Goal: Task Accomplishment & Management: Complete application form

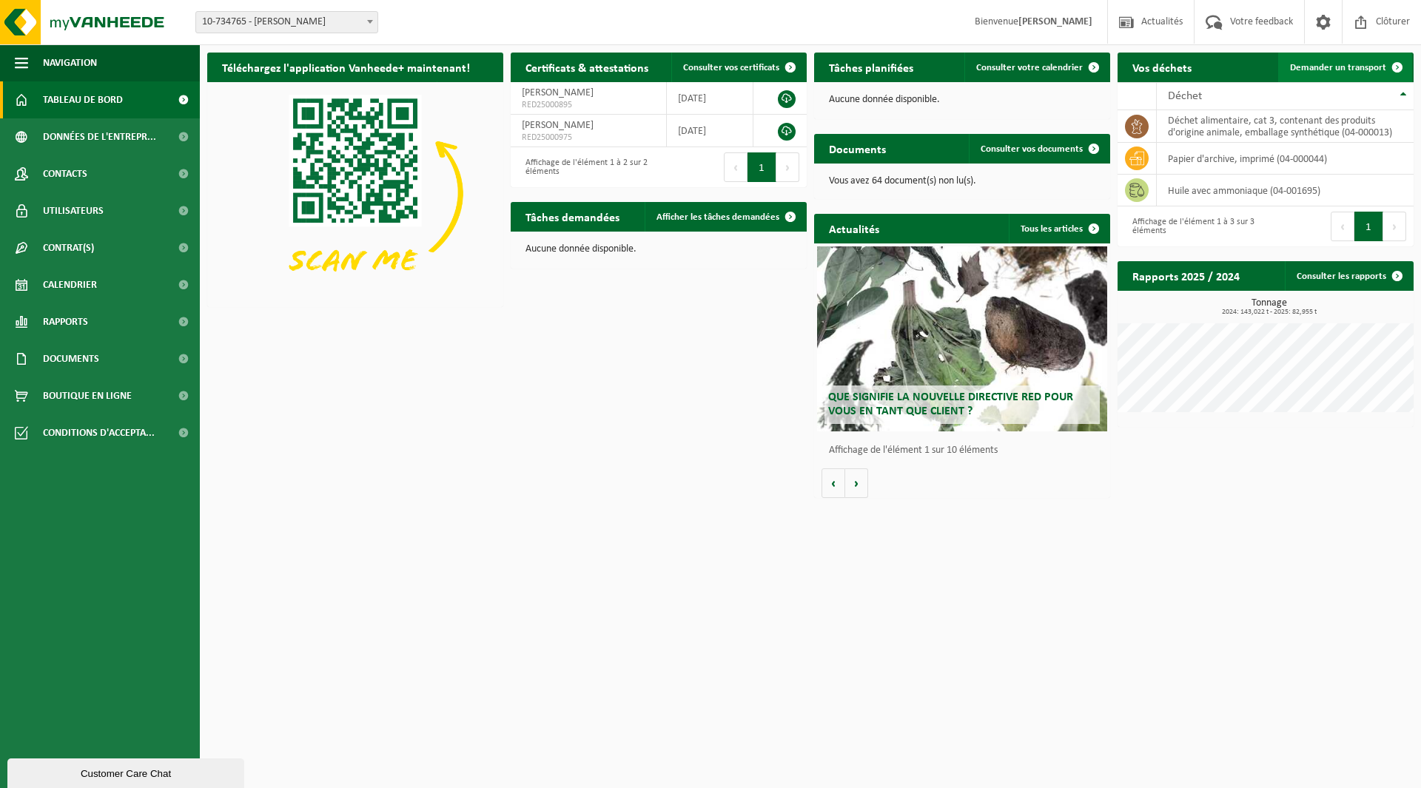
click at [1355, 63] on span "Demander un transport" at bounding box center [1338, 68] width 96 height 10
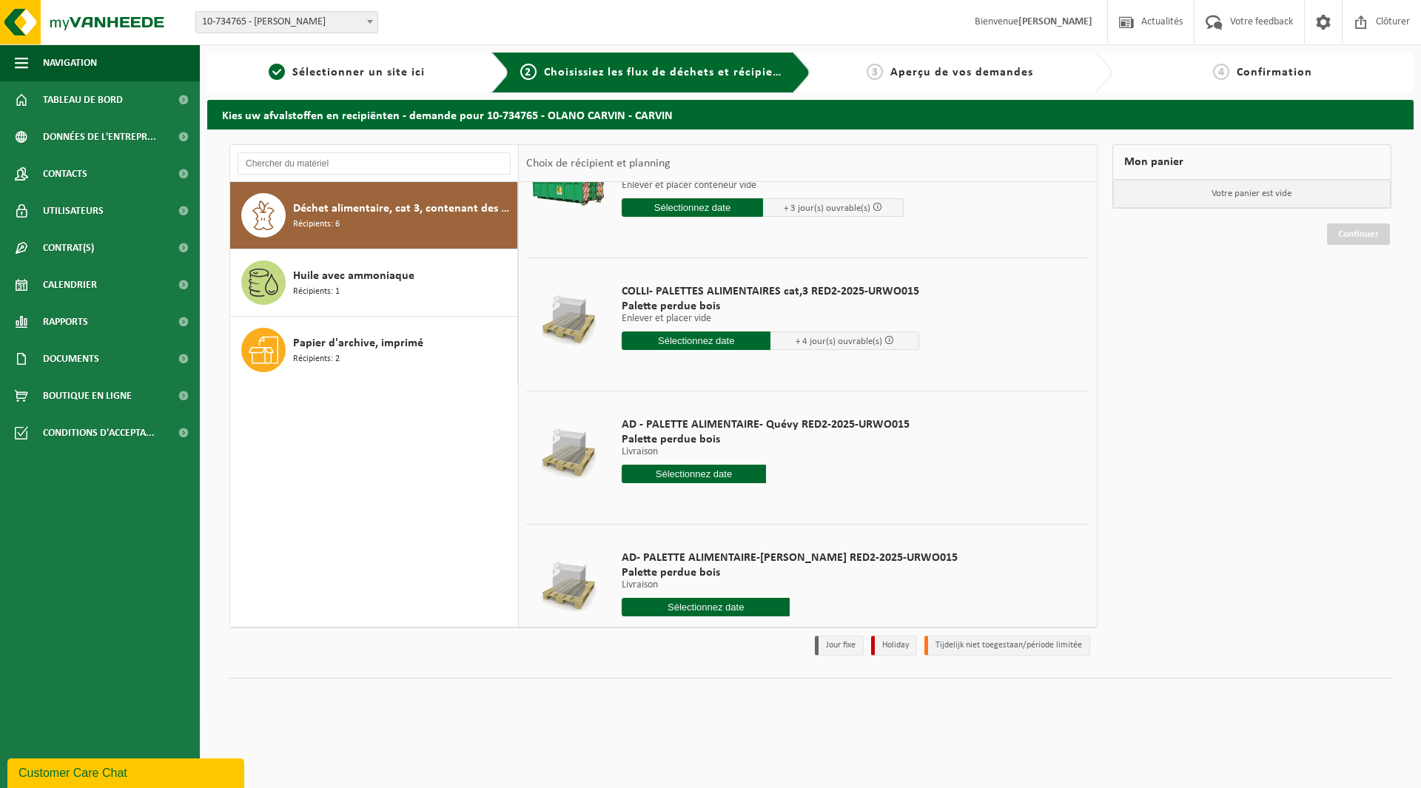
scroll to position [296, 0]
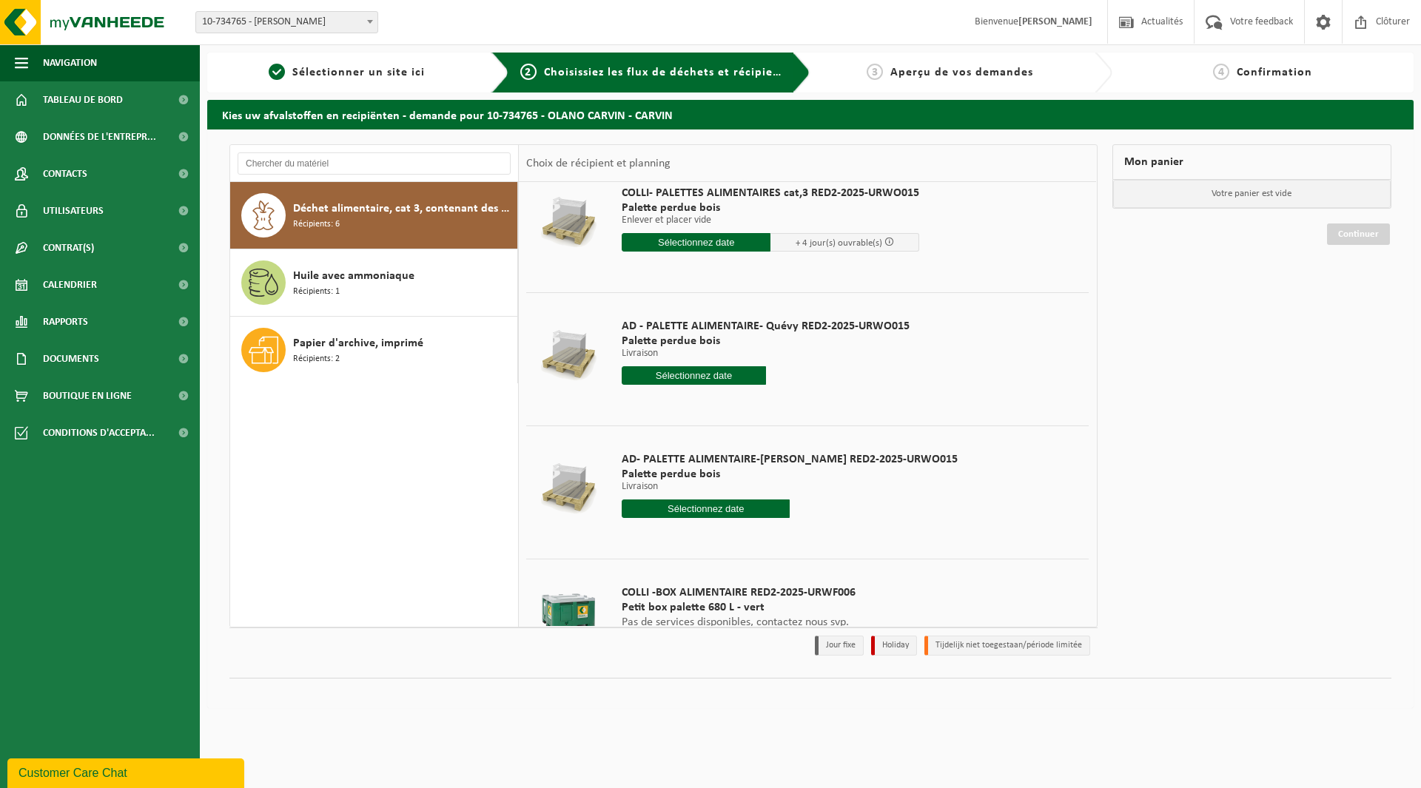
click at [704, 374] on input "text" at bounding box center [694, 375] width 144 height 18
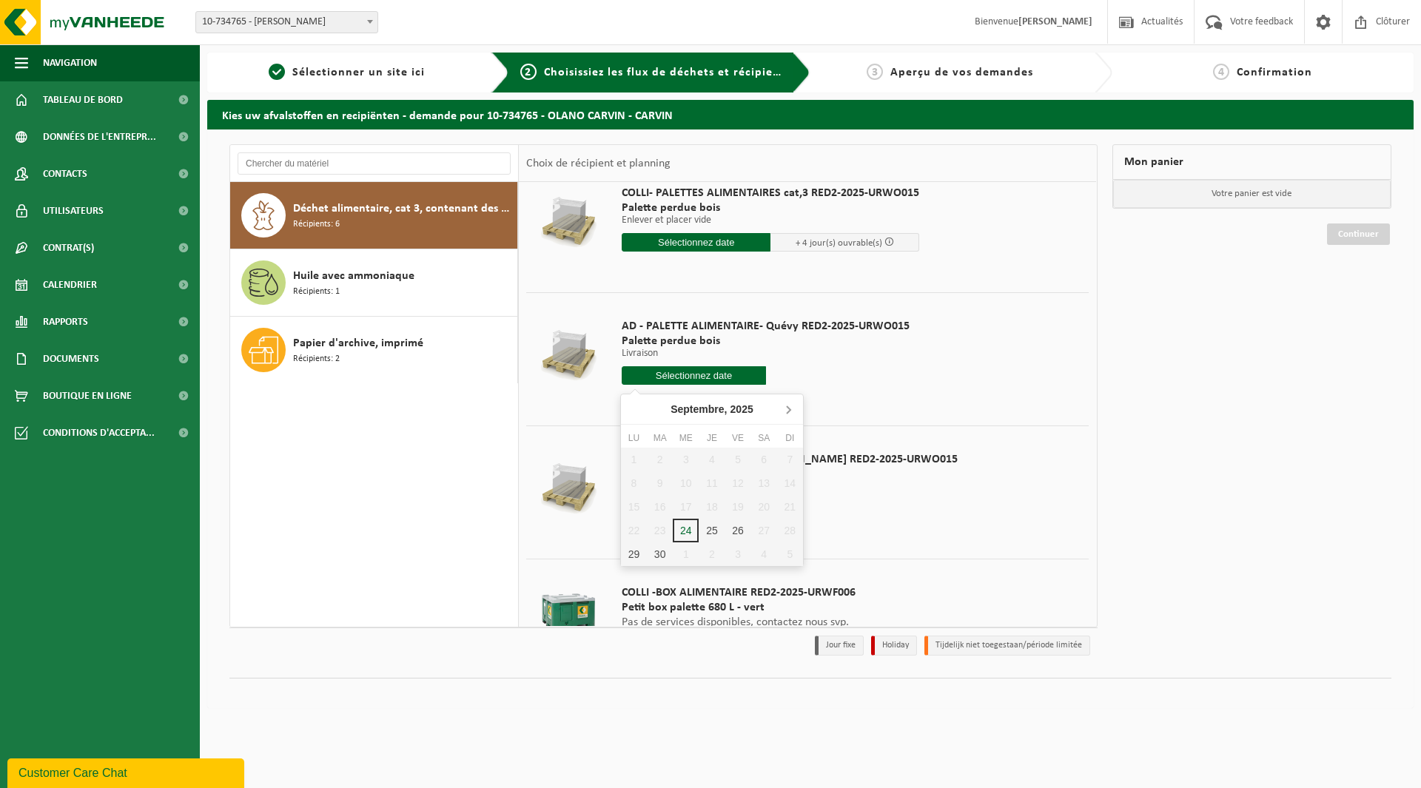
click at [795, 403] on icon at bounding box center [788, 409] width 24 height 24
click at [637, 413] on icon at bounding box center [636, 409] width 24 height 24
click at [790, 404] on icon at bounding box center [788, 409] width 24 height 24
click at [690, 459] on div "1" at bounding box center [686, 460] width 26 height 24
type input "à partir de 2025-10-01"
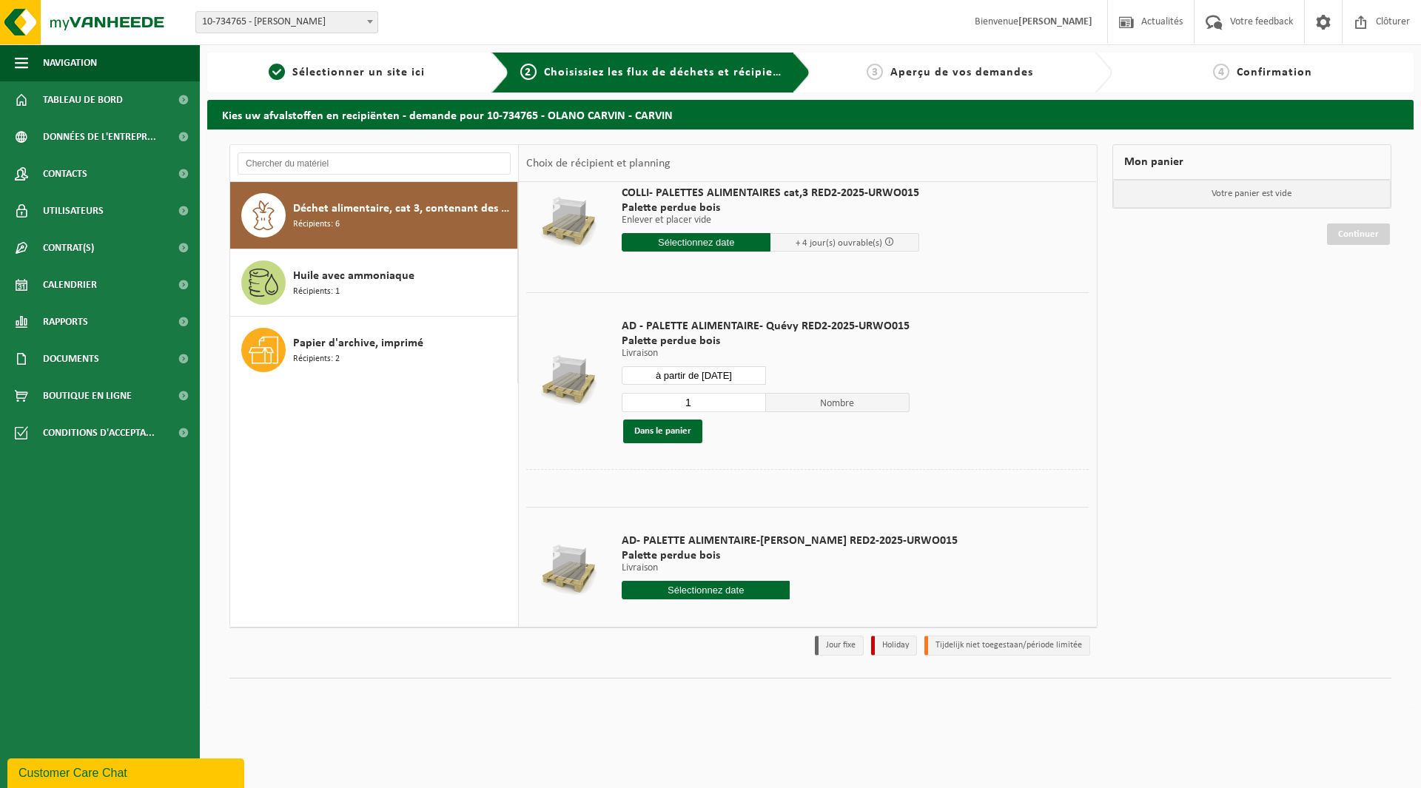
click at [724, 403] on input "1" at bounding box center [694, 402] width 144 height 19
click at [750, 395] on input "1" at bounding box center [694, 402] width 144 height 19
click at [750, 397] on input "2" at bounding box center [694, 402] width 144 height 19
type input "3"
click at [750, 397] on input "3" at bounding box center [694, 402] width 144 height 19
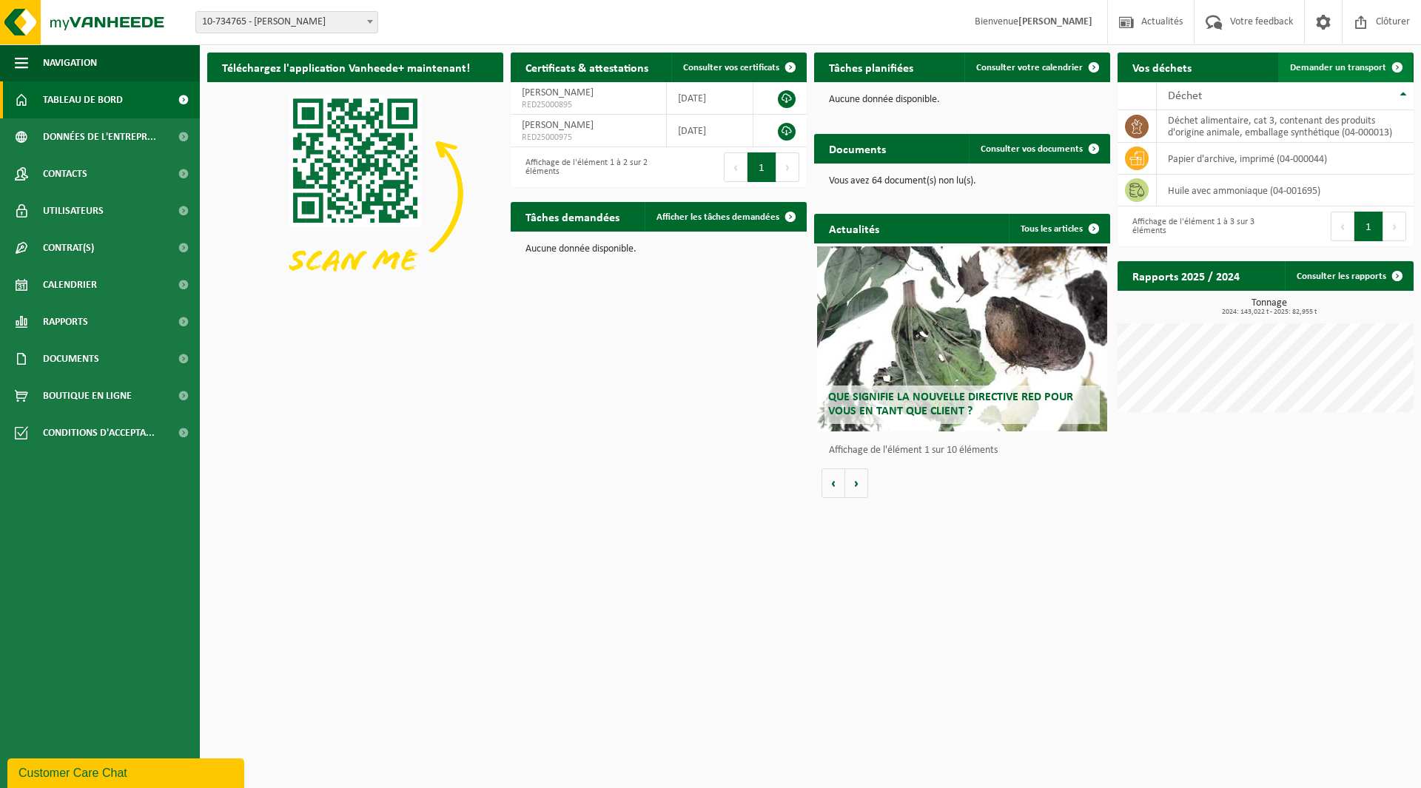
click at [1334, 64] on span "Demander un transport" at bounding box center [1338, 68] width 96 height 10
click at [1383, 66] on span at bounding box center [1397, 68] width 30 height 30
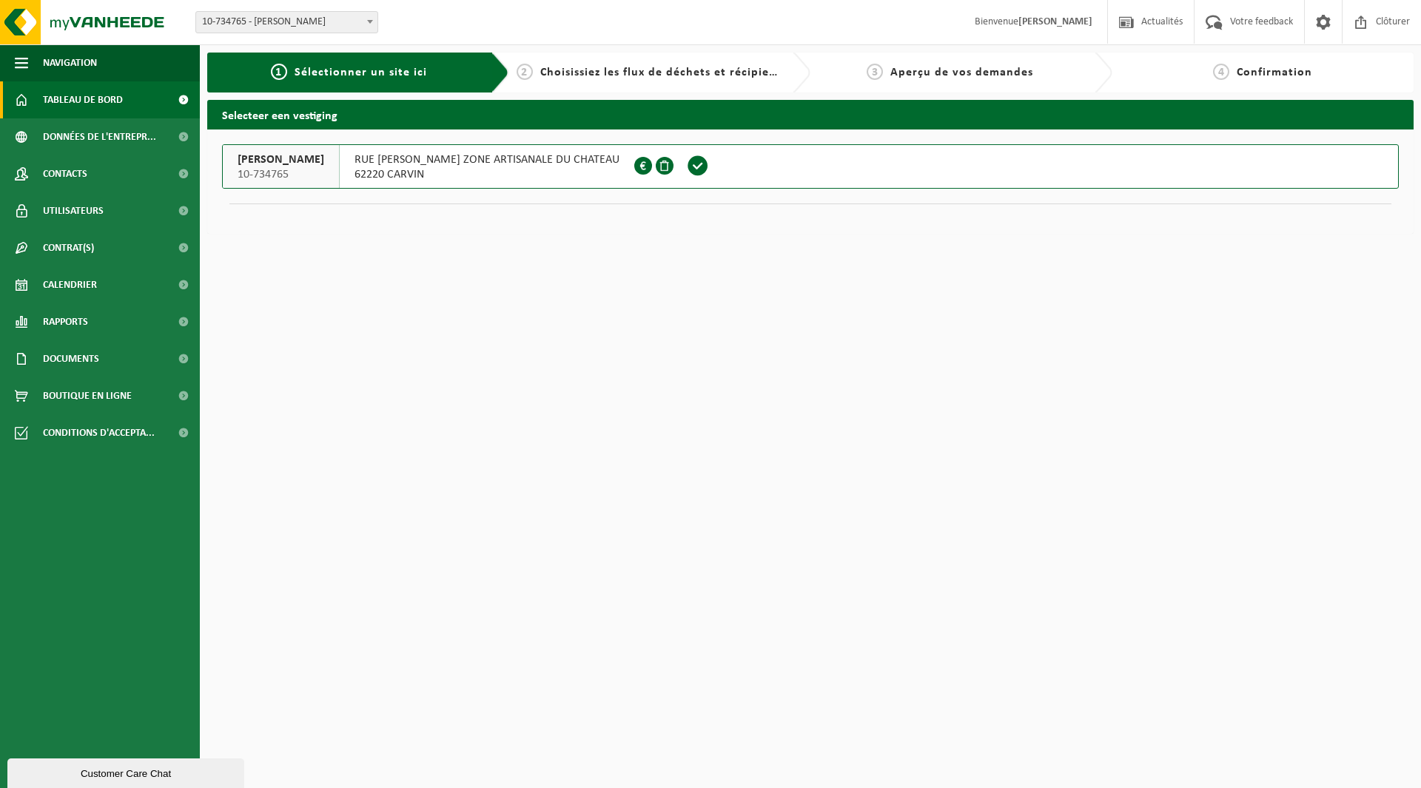
click at [90, 101] on span "Tableau de bord" at bounding box center [83, 99] width 80 height 37
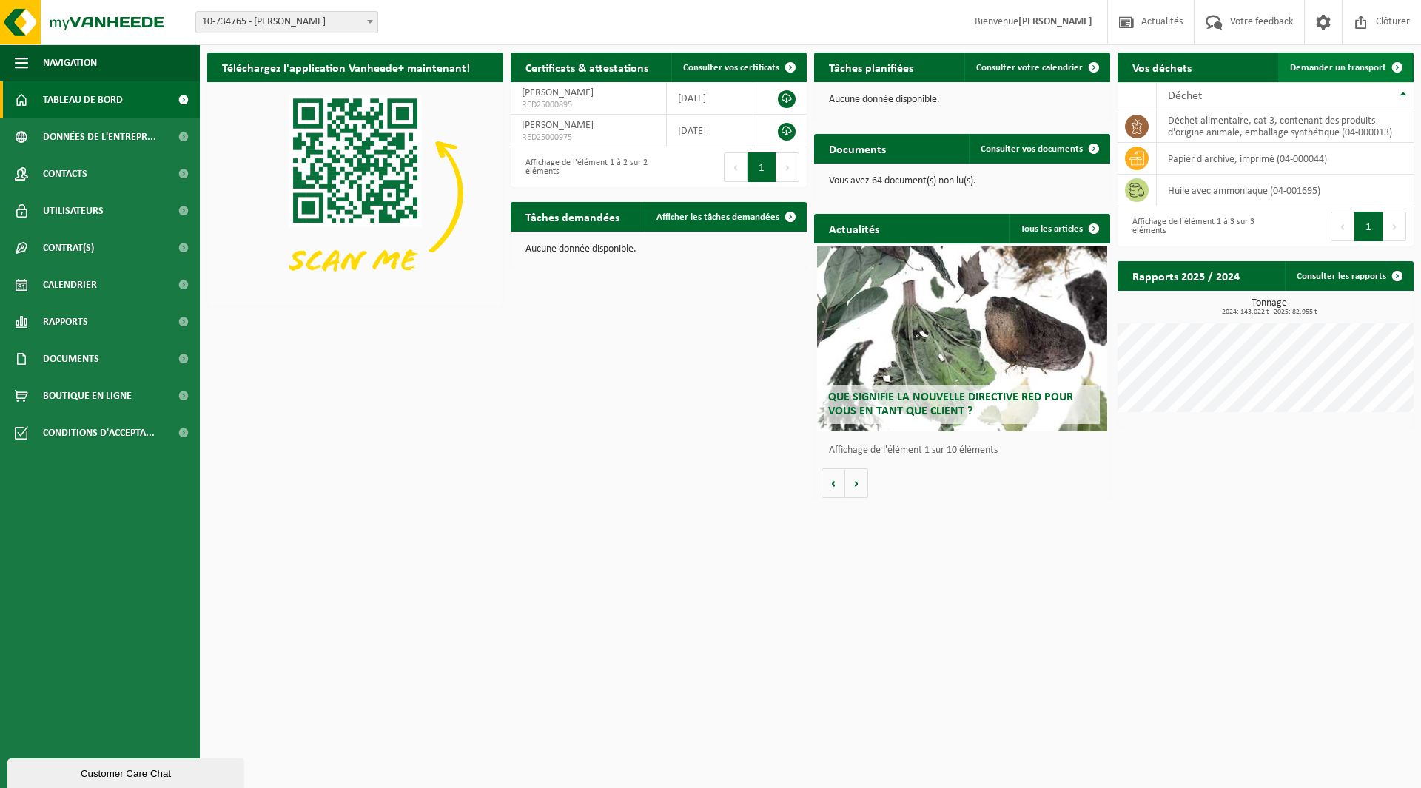
click at [1374, 65] on span "Demander un transport" at bounding box center [1338, 68] width 96 height 10
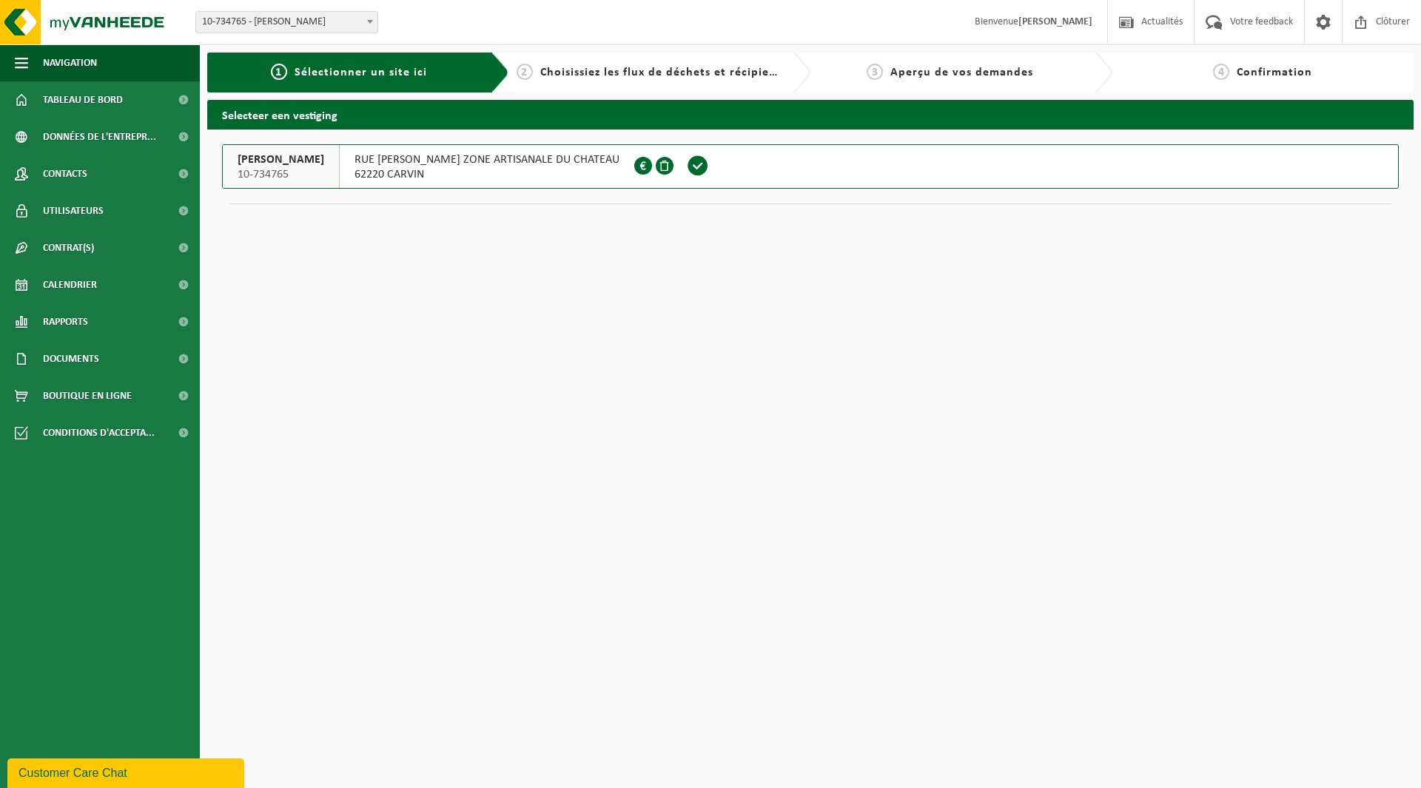
click at [1000, 175] on button "OLANO CARVIN 10-734765 RUE CHARLES TELLIER ZONE ARTISANALE DU CHATEAU 62220 CAR…" at bounding box center [810, 166] width 1176 height 44
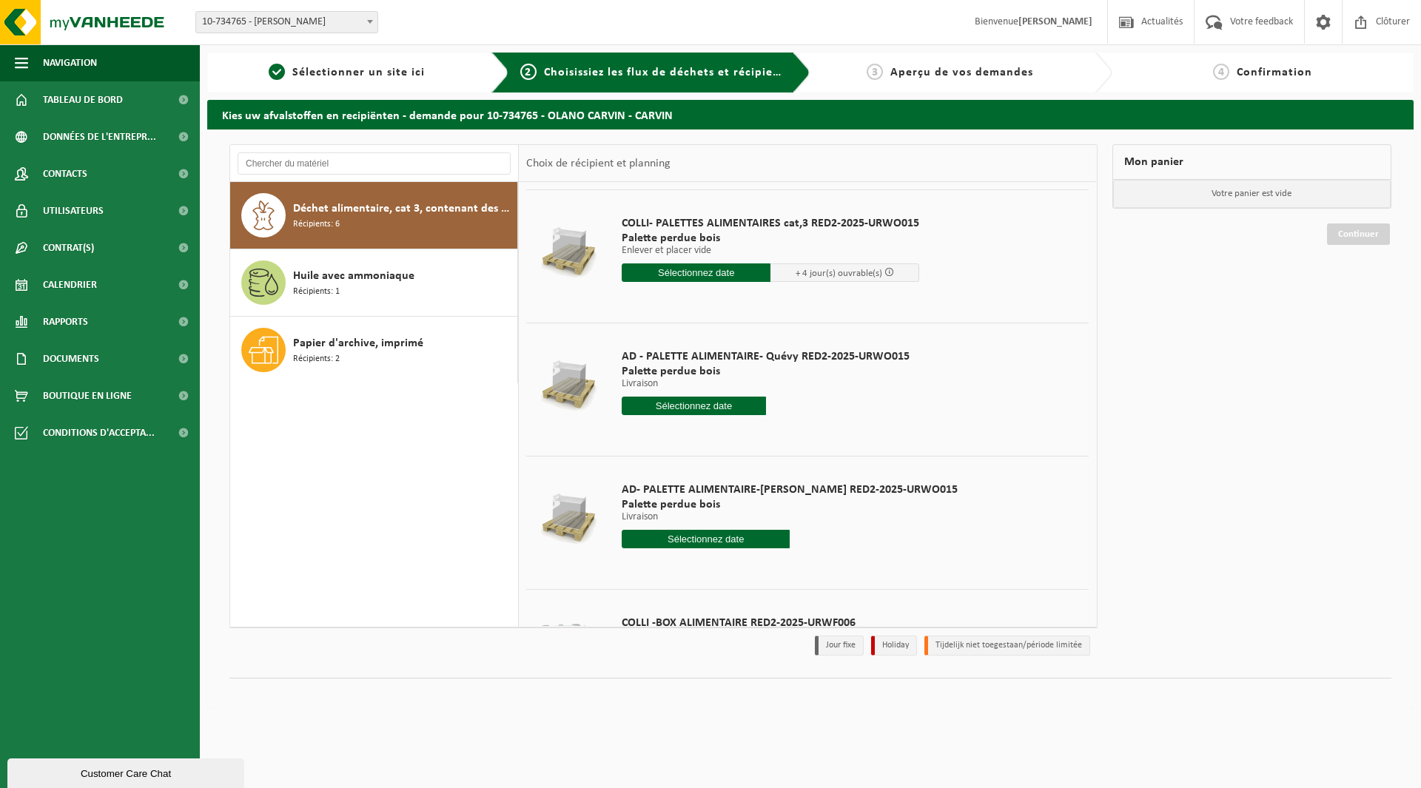
scroll to position [340, 0]
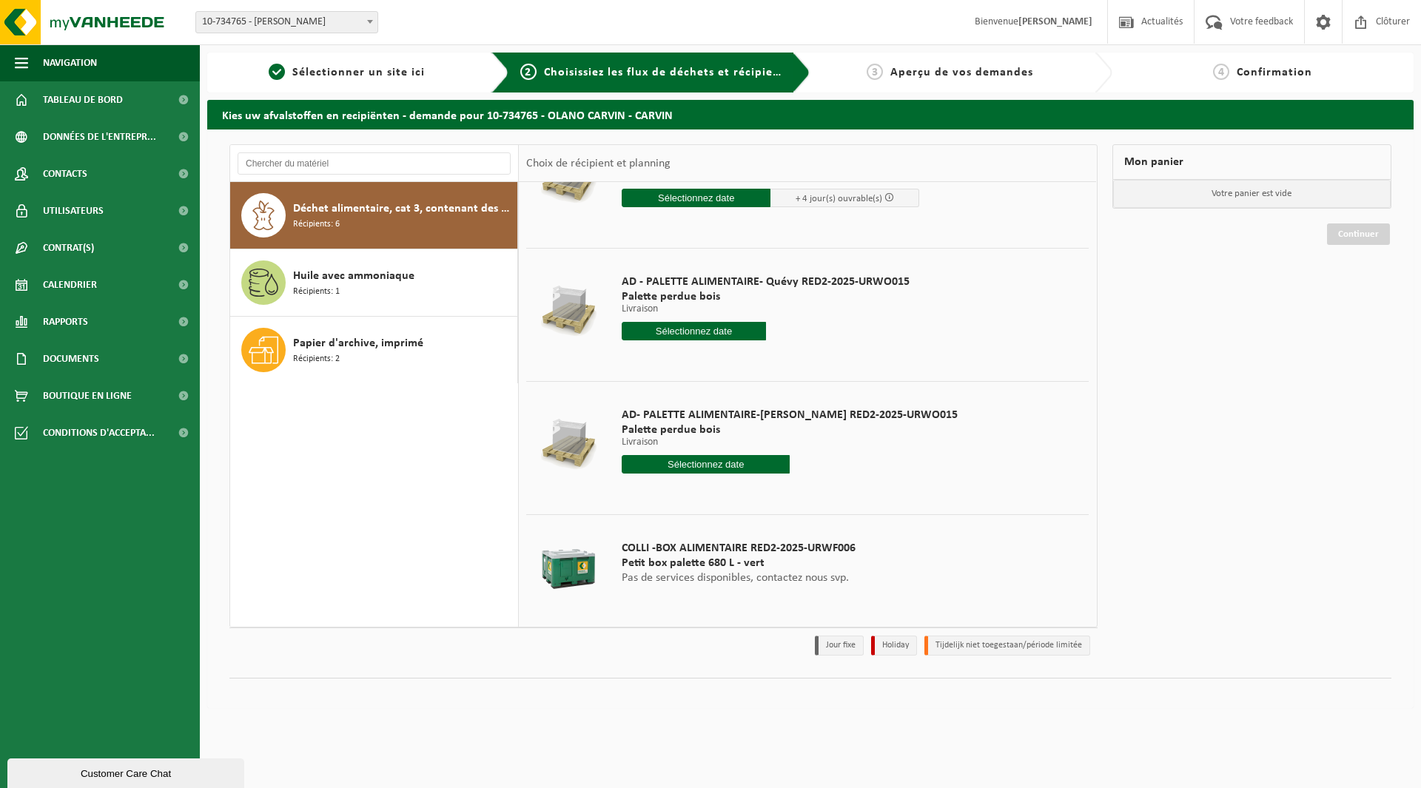
click at [707, 464] on input "text" at bounding box center [706, 464] width 168 height 18
click at [789, 496] on icon at bounding box center [788, 498] width 24 height 24
click at [684, 548] on div "1" at bounding box center [686, 548] width 26 height 24
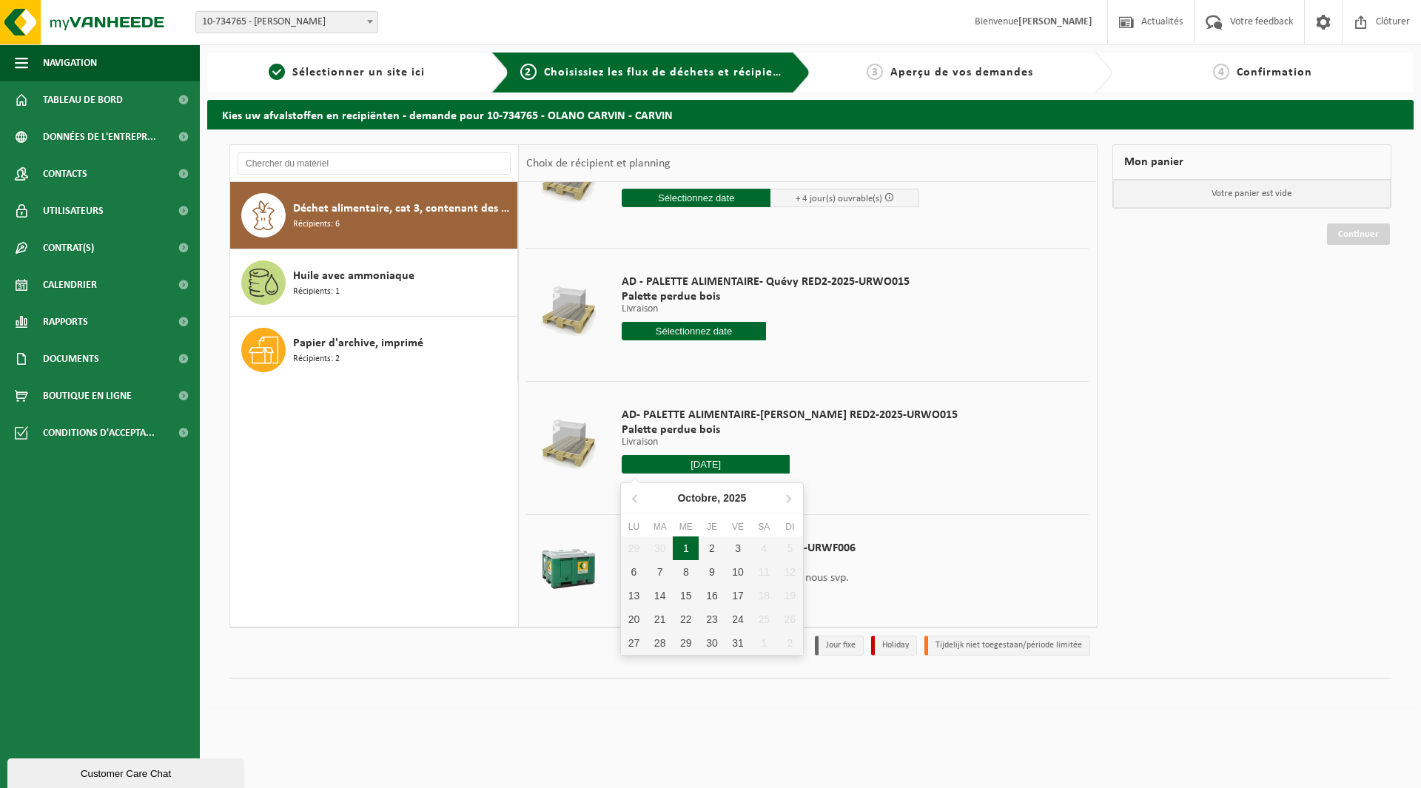
type input "à partir de [DATE]"
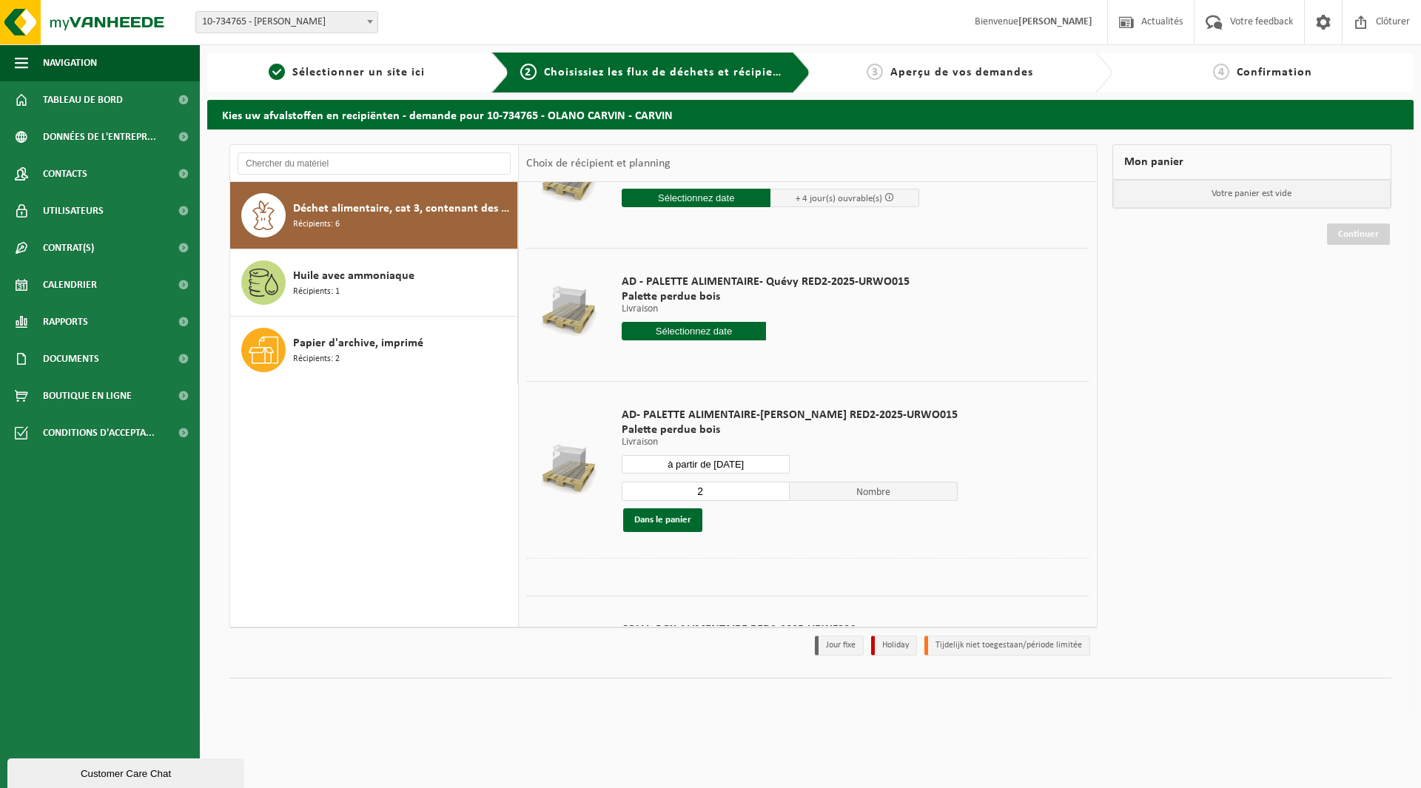
click at [761, 485] on input "2" at bounding box center [706, 491] width 168 height 19
type input "3"
click at [761, 485] on input "3" at bounding box center [706, 491] width 168 height 19
click at [680, 517] on button "Dans le panier" at bounding box center [662, 520] width 79 height 24
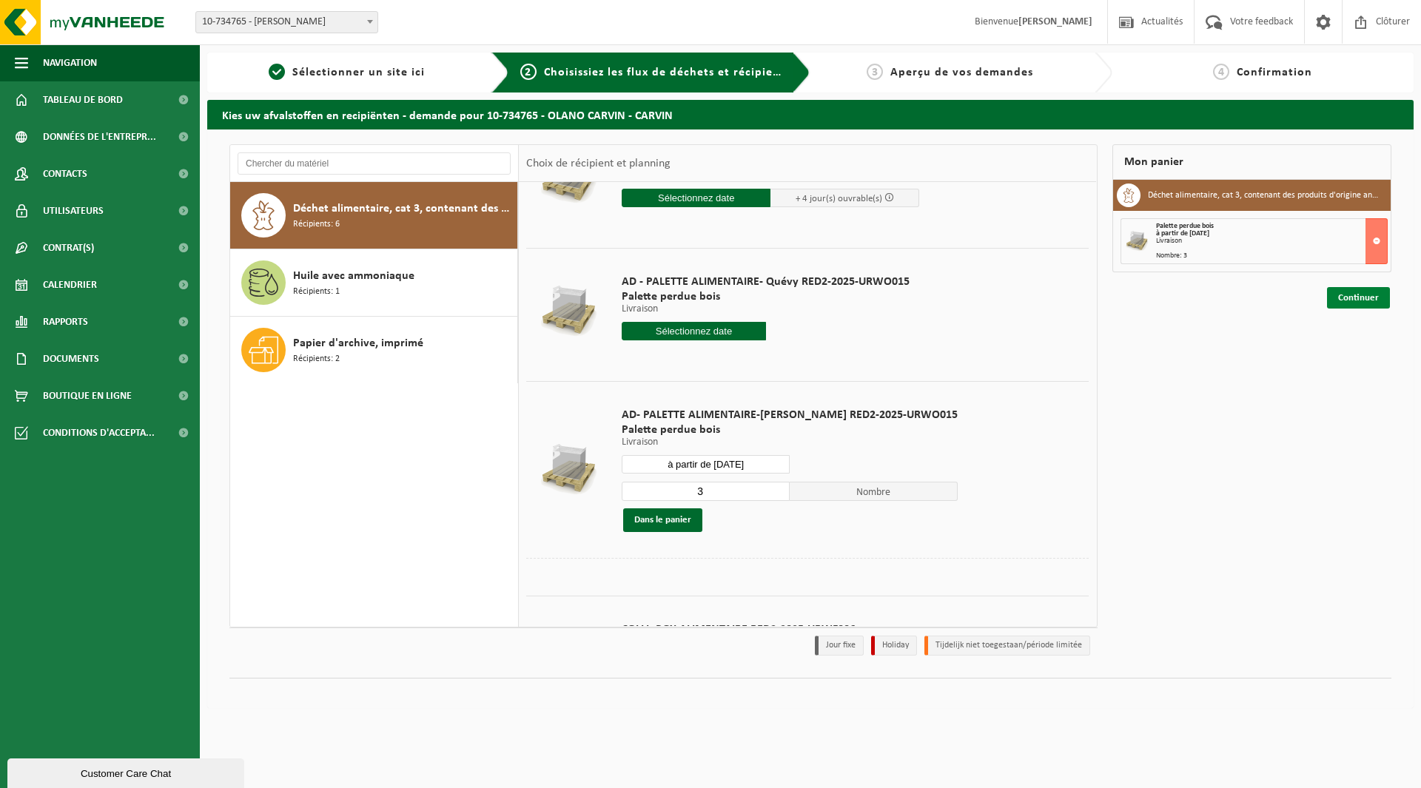
click at [1358, 297] on link "Continuer" at bounding box center [1358, 297] width 63 height 21
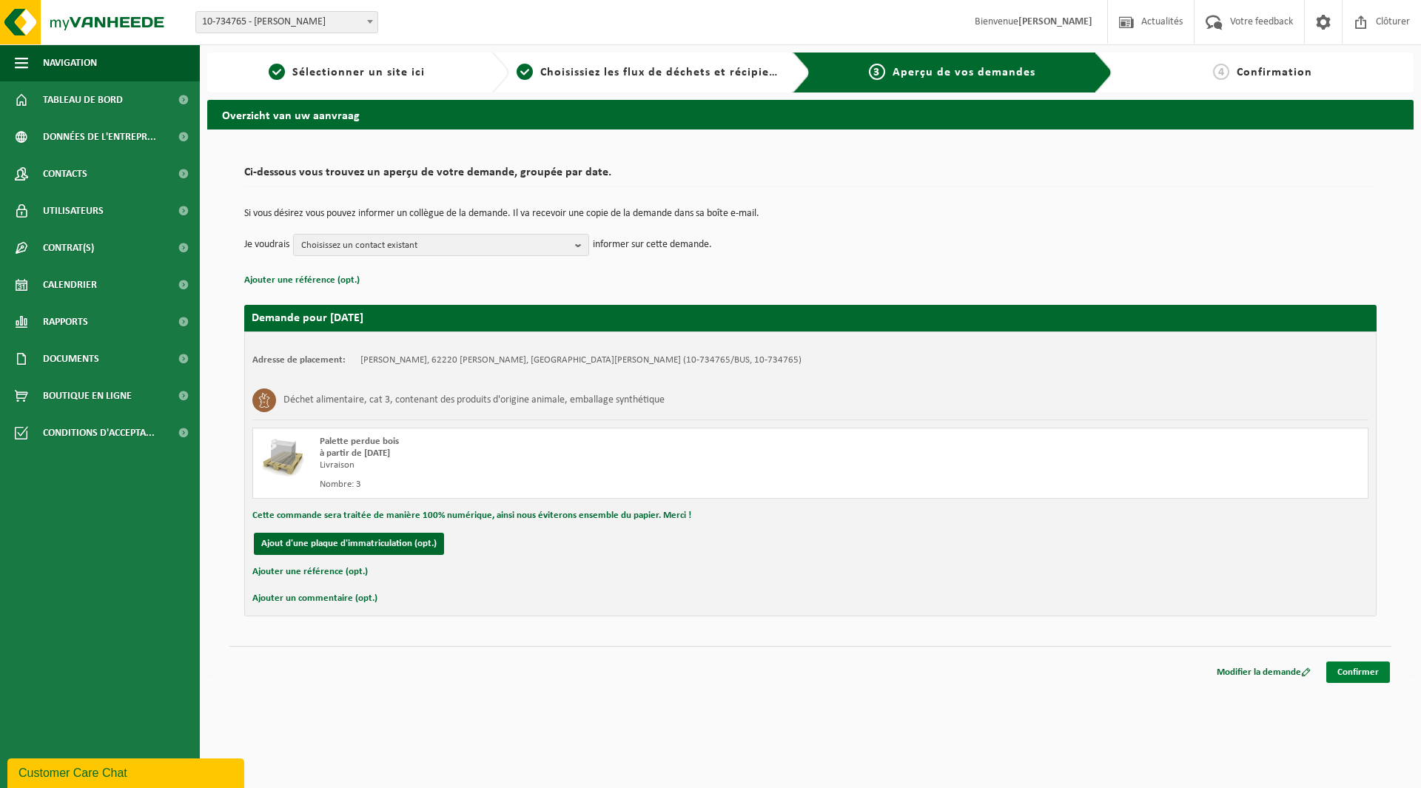
click at [1356, 669] on link "Confirmer" at bounding box center [1358, 671] width 64 height 21
